Goal: Information Seeking & Learning: Learn about a topic

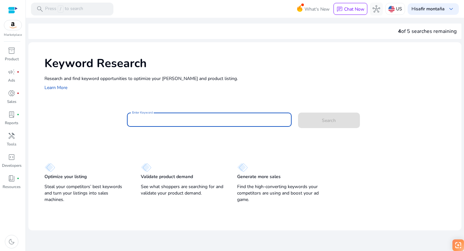
paste input "**********"
type input "**********"
click at [321, 125] on span at bounding box center [329, 119] width 62 height 15
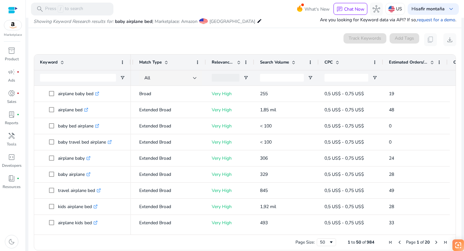
scroll to position [0, 62]
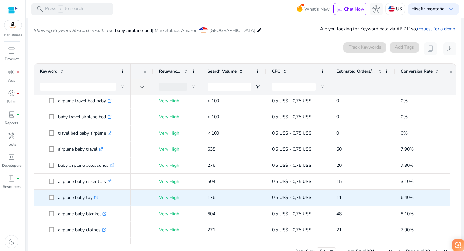
click at [98, 196] on icon at bounding box center [97, 196] width 2 height 2
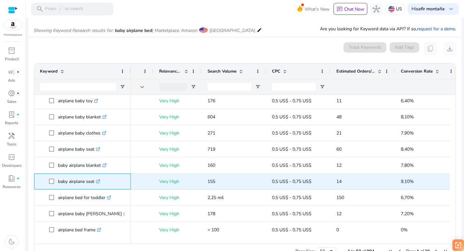
click at [100, 179] on icon ".st0{fill:#2c8af8}" at bounding box center [98, 181] width 4 height 4
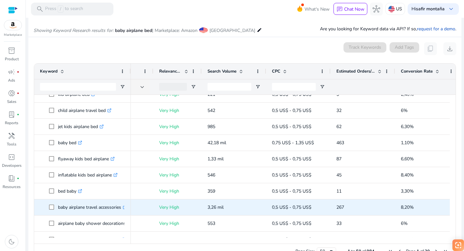
scroll to position [496, 0]
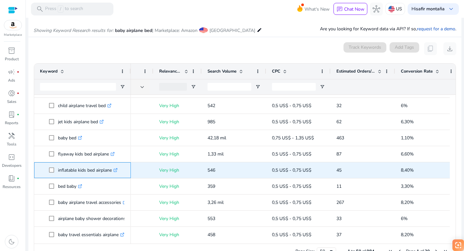
click at [117, 169] on icon ".st0{fill:#2c8af8}" at bounding box center [115, 170] width 4 height 4
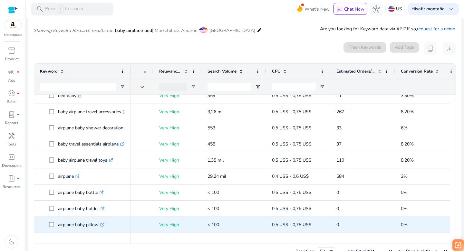
scroll to position [622, 0]
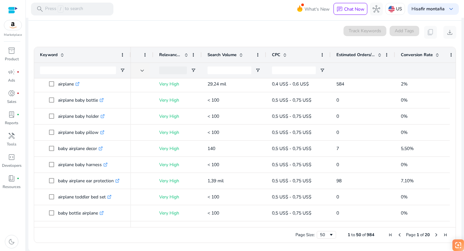
click at [434, 233] on span "Next Page" at bounding box center [435, 234] width 5 height 5
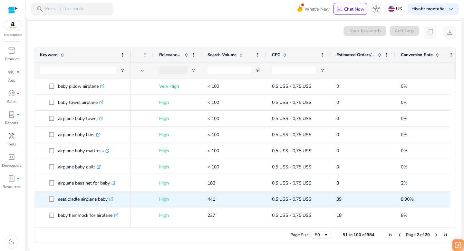
click at [113, 198] on icon at bounding box center [112, 198] width 2 height 2
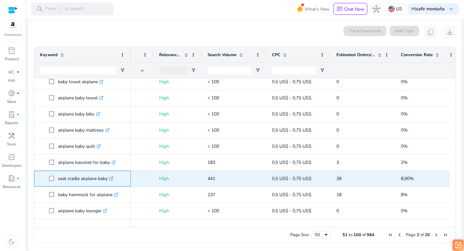
scroll to position [28, 0]
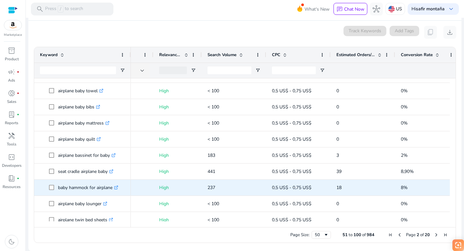
click at [116, 186] on icon ".st0{fill:#2c8af8}" at bounding box center [116, 187] width 4 height 4
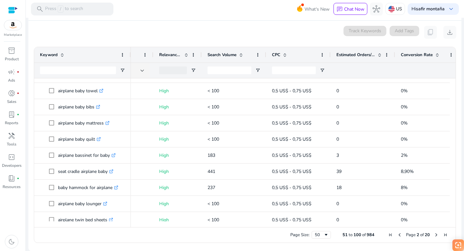
click at [386, 47] on div "Estimated Orders/Month" at bounding box center [362, 54] width 53 height 15
drag, startPoint x: 393, startPoint y: 50, endPoint x: 404, endPoint y: 49, distance: 11.3
click at [404, 49] on div at bounding box center [405, 54] width 3 height 15
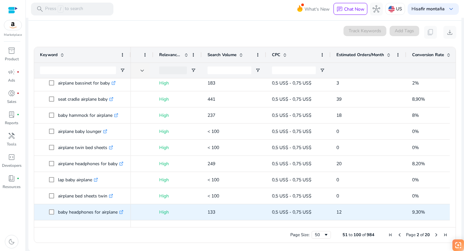
scroll to position [147, 0]
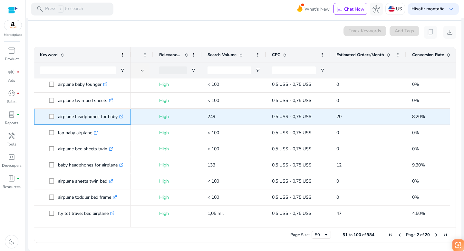
click at [123, 116] on icon ".st0{fill:#2c8af8}" at bounding box center [121, 116] width 4 height 4
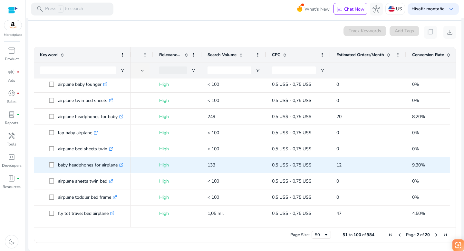
click at [123, 165] on icon ".st0{fill:#2c8af8}" at bounding box center [121, 165] width 4 height 4
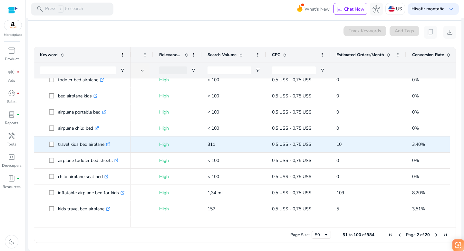
scroll to position [393, 0]
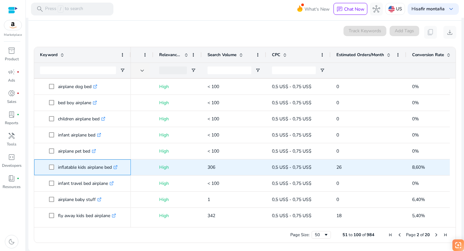
click at [117, 167] on icon ".st0{fill:#2c8af8}" at bounding box center [115, 167] width 4 height 4
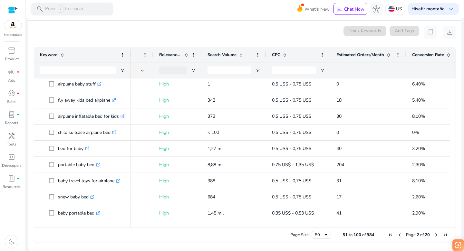
click at [435, 235] on span "Next Page" at bounding box center [435, 234] width 5 height 5
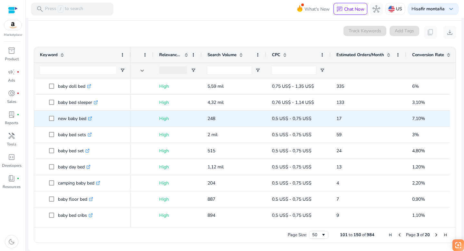
click at [91, 118] on icon ".st0{fill:#2c8af8}" at bounding box center [90, 118] width 4 height 4
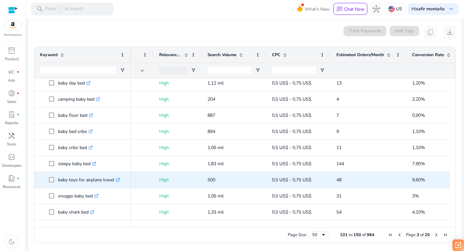
click at [119, 179] on icon at bounding box center [119, 178] width 2 height 2
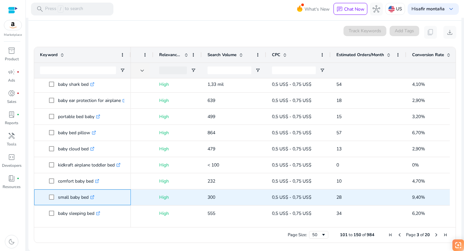
click at [94, 196] on icon ".st0{fill:#2c8af8}" at bounding box center [92, 197] width 4 height 4
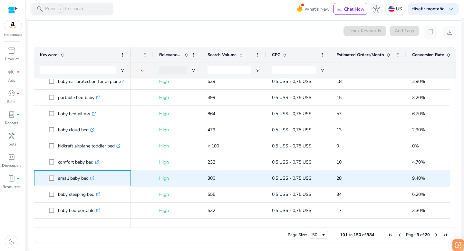
scroll to position [240, 0]
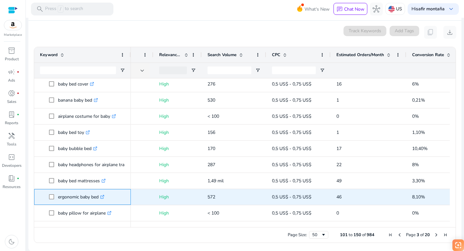
click at [102, 196] on icon at bounding box center [101, 196] width 3 height 3
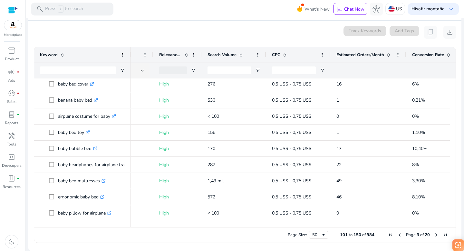
click at [434, 234] on span "Next Page" at bounding box center [435, 234] width 5 height 5
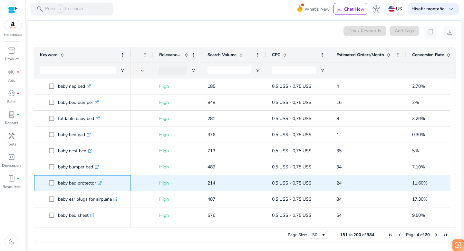
click at [101, 181] on icon ".st0{fill:#2c8af8}" at bounding box center [100, 183] width 4 height 4
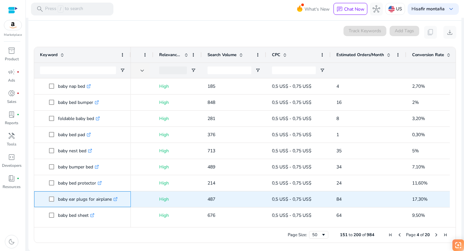
click at [117, 198] on icon at bounding box center [116, 198] width 2 height 2
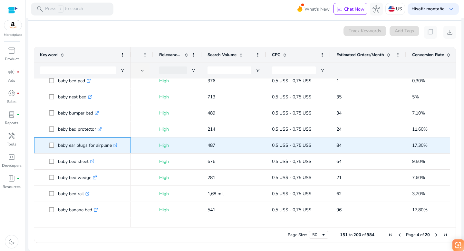
scroll to position [58, 0]
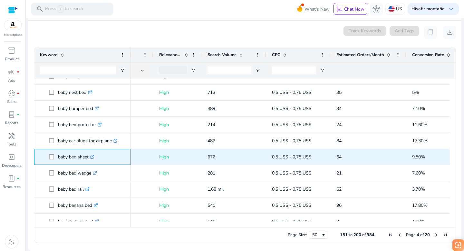
click at [92, 157] on icon at bounding box center [91, 156] width 3 height 3
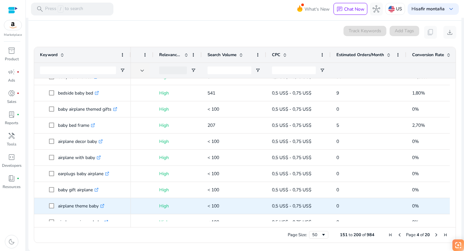
scroll to position [203, 0]
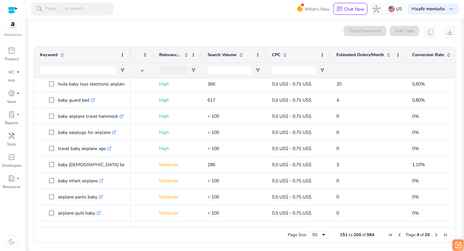
click at [434, 235] on span "Next Page" at bounding box center [435, 234] width 5 height 5
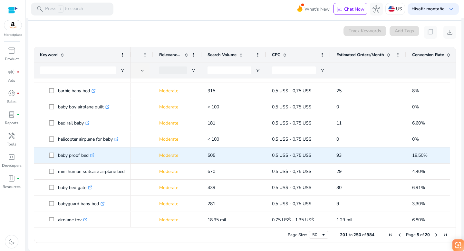
click at [93, 154] on icon ".st0{fill:#2c8af8}" at bounding box center [92, 155] width 4 height 4
